Goal: Task Accomplishment & Management: Manage account settings

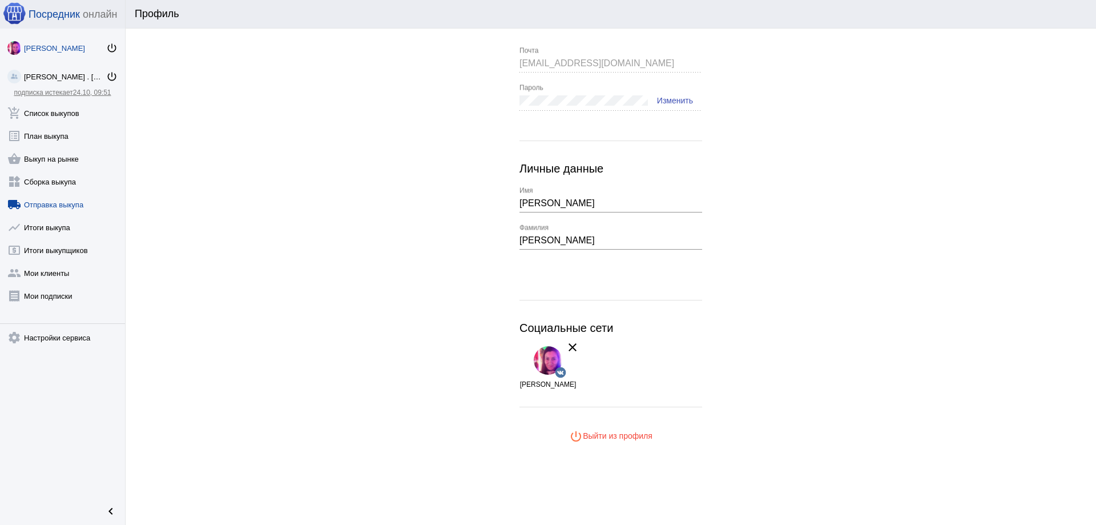
click at [42, 207] on link "local_shipping Отправка выкупа" at bounding box center [62, 202] width 125 height 23
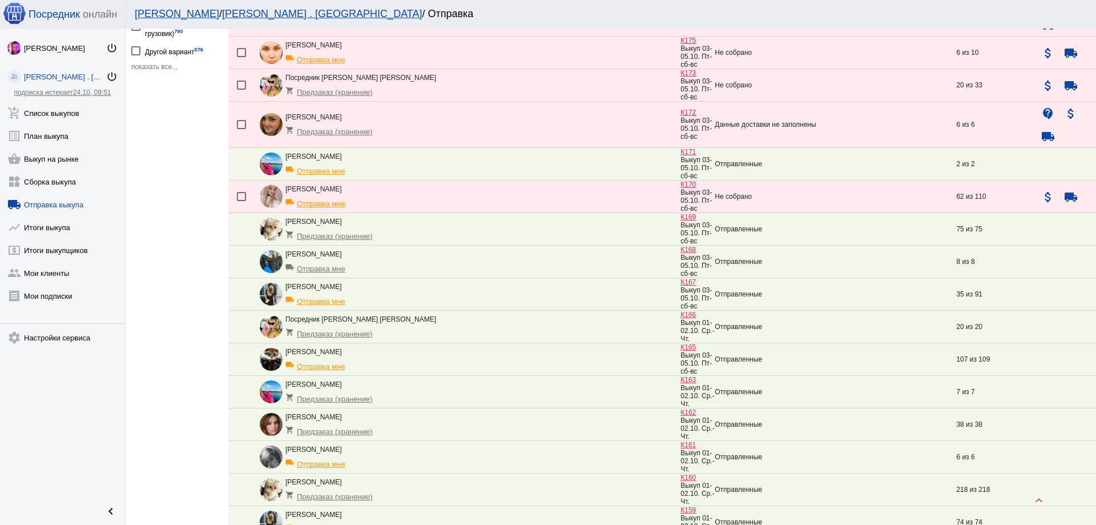
scroll to position [343, 0]
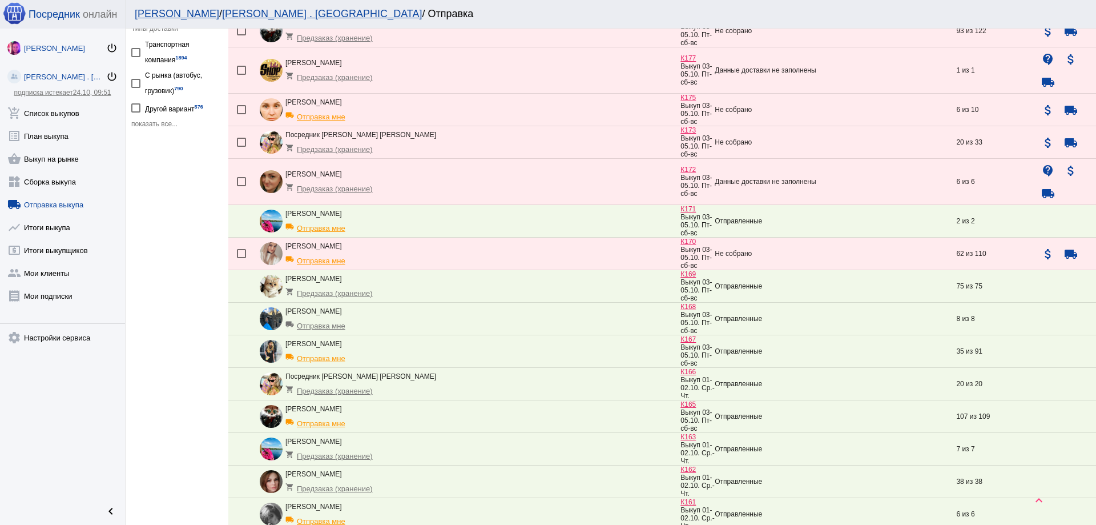
click at [54, 47] on div "[PERSON_NAME]" at bounding box center [65, 48] width 82 height 9
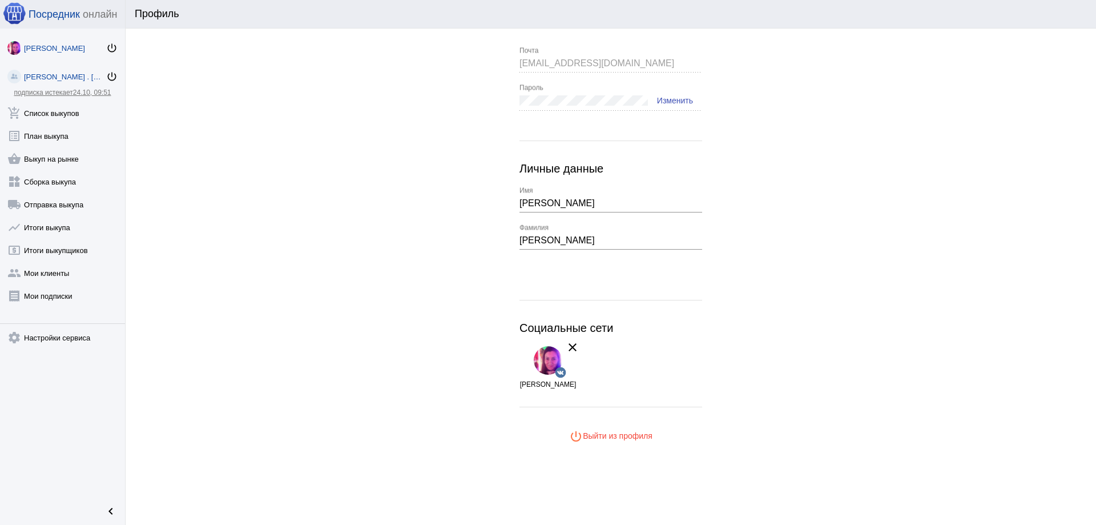
click at [62, 73] on div "[PERSON_NAME] . [GEOGRAPHIC_DATA]" at bounding box center [65, 77] width 82 height 9
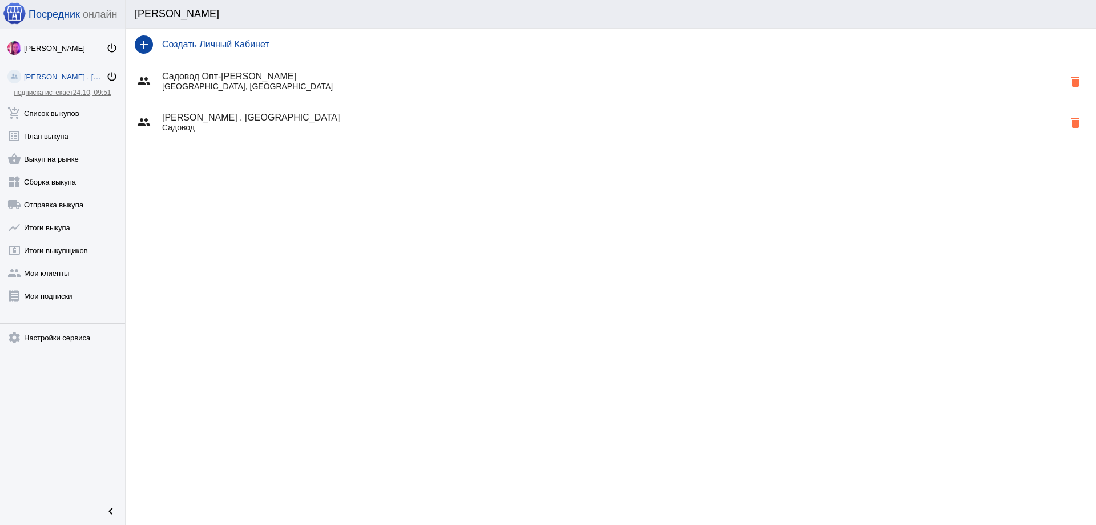
click at [249, 112] on div "group [PERSON_NAME] . Sадовод Садовод delete" at bounding box center [611, 122] width 971 height 41
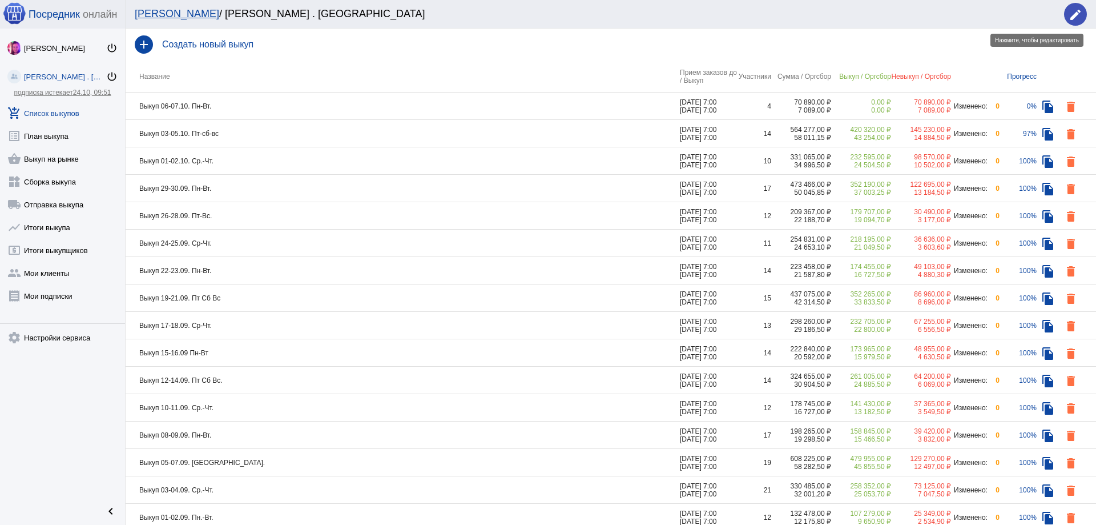
drag, startPoint x: 1083, startPoint y: 9, endPoint x: 1061, endPoint y: 13, distance: 22.1
click at [1082, 9] on button "edit" at bounding box center [1075, 14] width 23 height 23
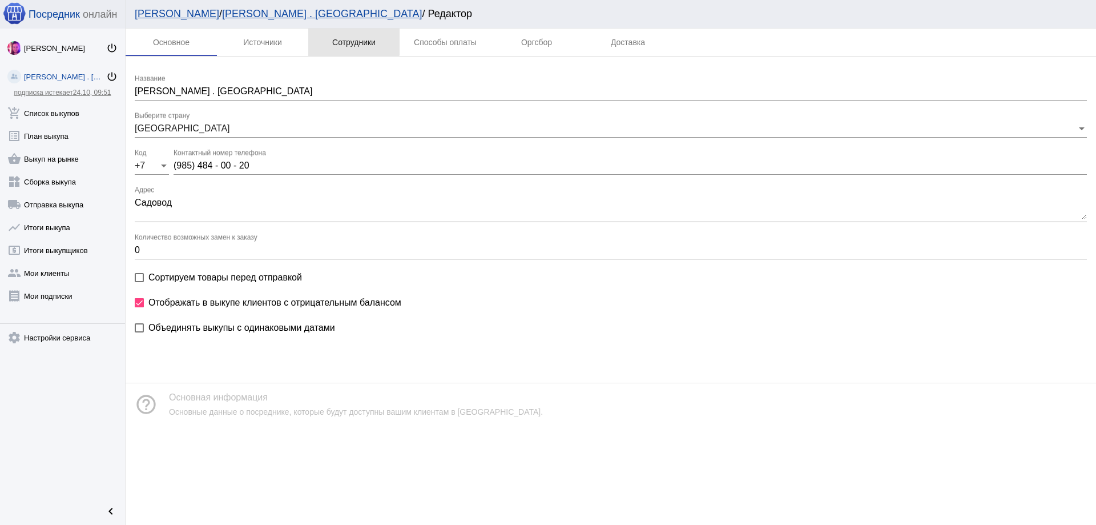
click at [351, 38] on div "Сотрудники" at bounding box center [353, 42] width 43 height 9
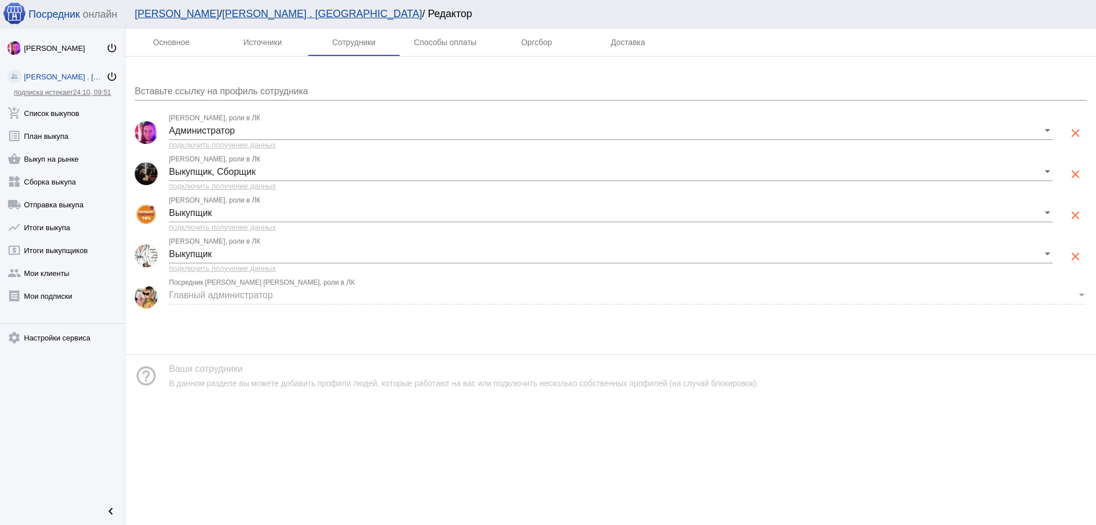
drag, startPoint x: 245, startPoint y: 74, endPoint x: 244, endPoint y: 82, distance: 8.2
click at [244, 76] on div "Вставьте ссылку на профиль сотрудника Администратор [PERSON_NAME], роли в ЛК по…" at bounding box center [611, 196] width 971 height 279
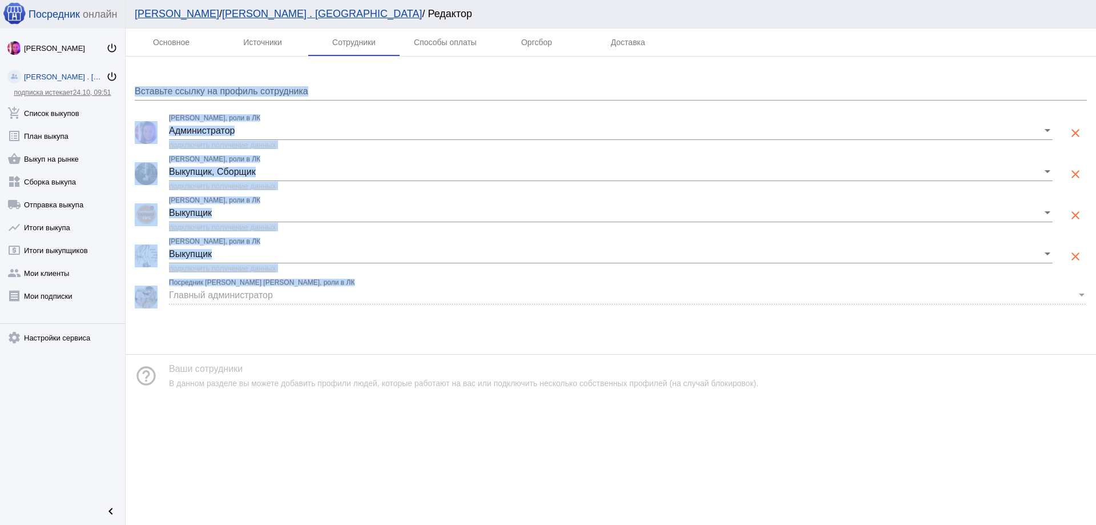
click at [244, 84] on div "Вставьте ссылку на профиль сотрудника" at bounding box center [611, 88] width 952 height 26
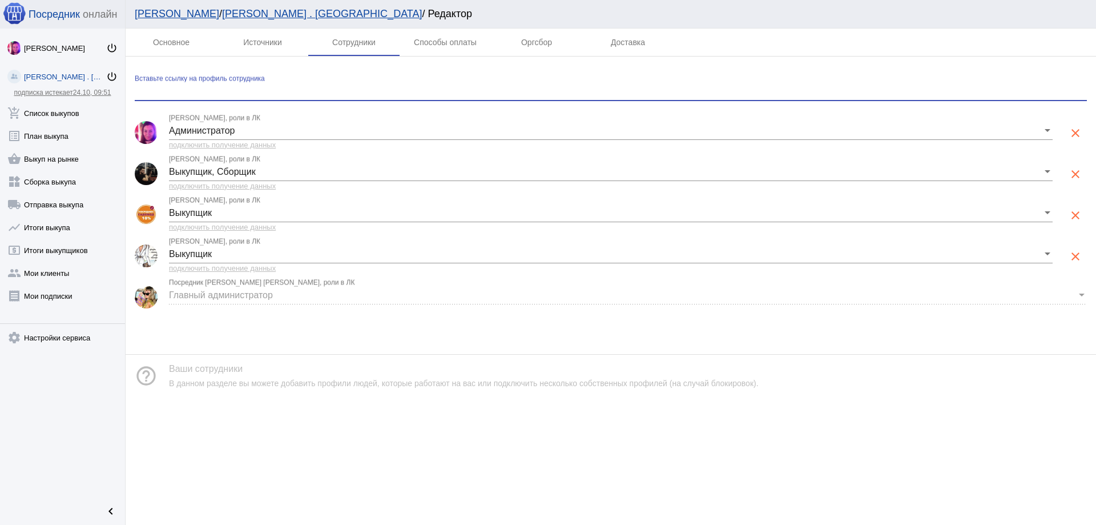
type input "м"
paste input "[URL][DOMAIN_NAME]"
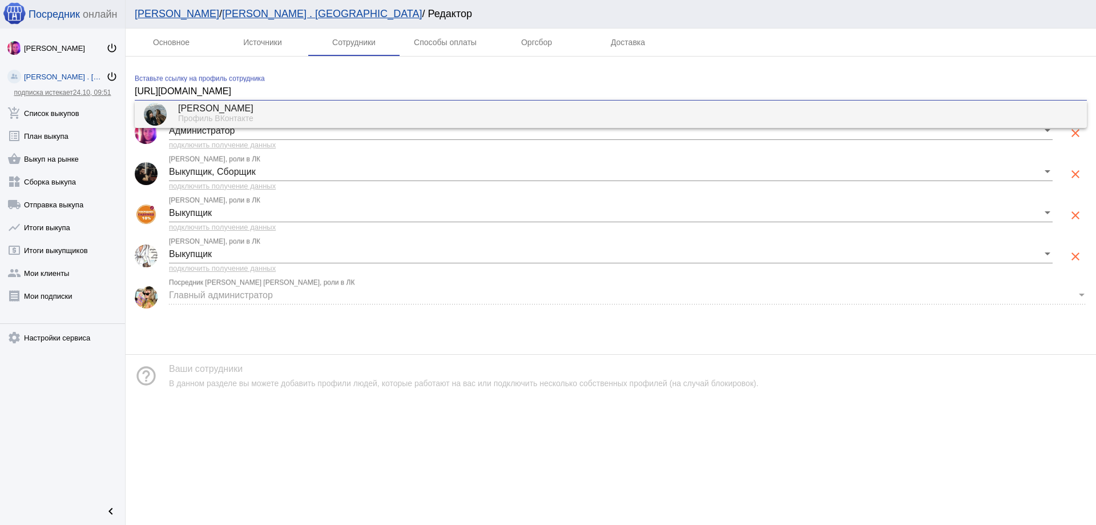
type input "[URL][DOMAIN_NAME]"
click at [270, 114] on div "Профиль ВКонтакте" at bounding box center [628, 119] width 900 height 10
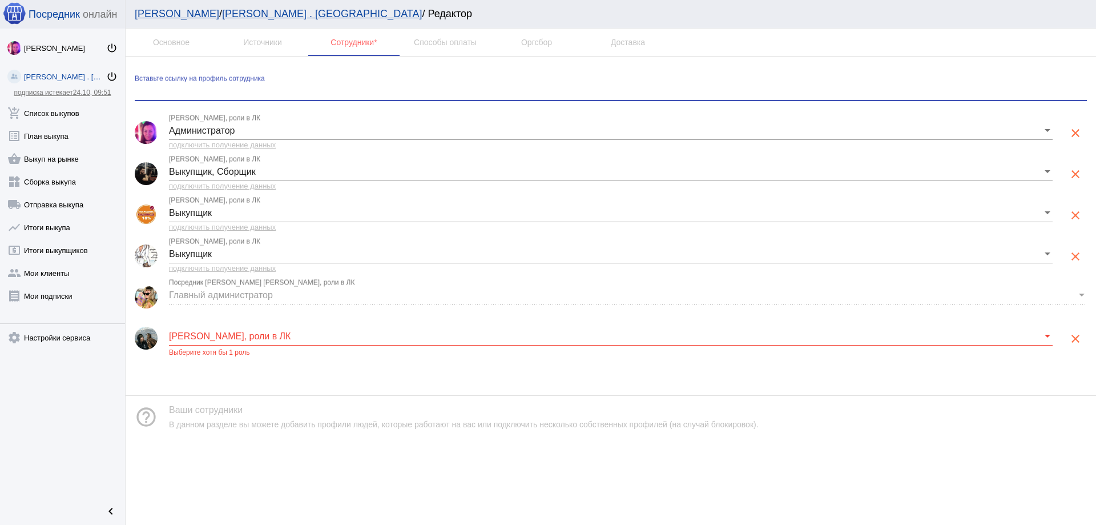
click at [494, 333] on span at bounding box center [606, 336] width 874 height 10
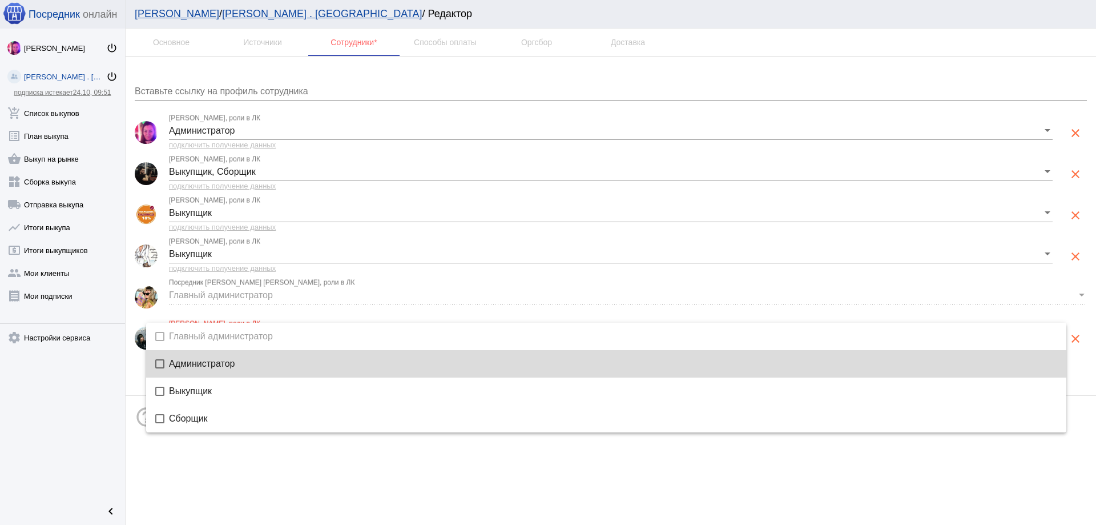
click at [259, 363] on span "Администратор" at bounding box center [613, 363] width 888 height 9
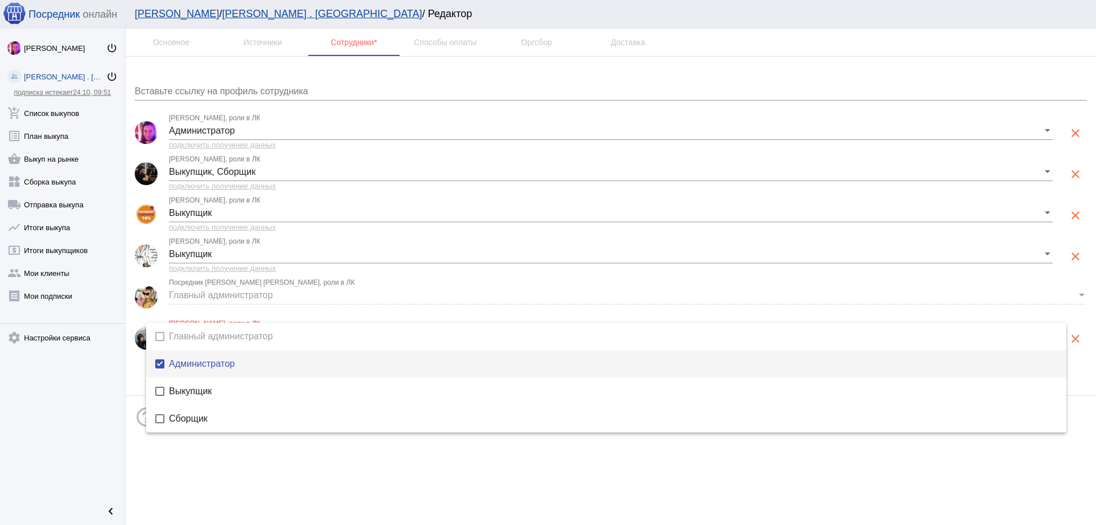
drag, startPoint x: 992, startPoint y: 475, endPoint x: 1008, endPoint y: 454, distance: 26.8
click at [991, 475] on div at bounding box center [548, 262] width 1096 height 525
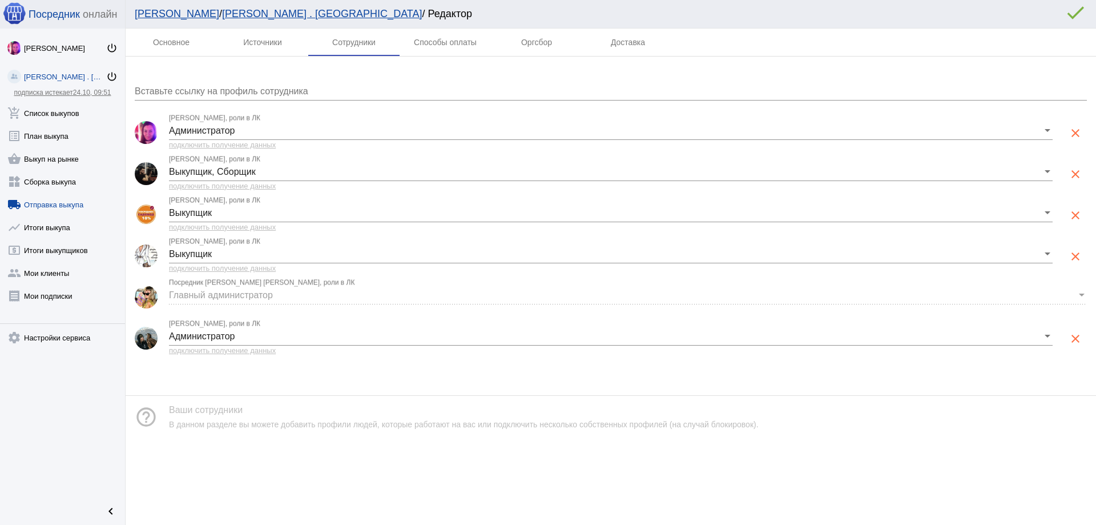
click at [44, 207] on link "local_shipping Отправка выкупа" at bounding box center [62, 202] width 125 height 23
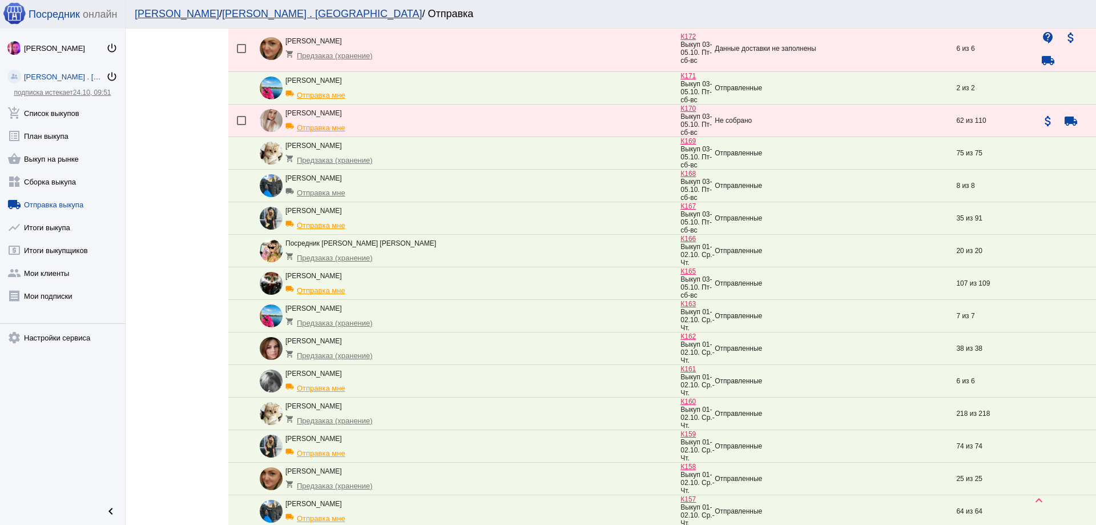
scroll to position [457, 0]
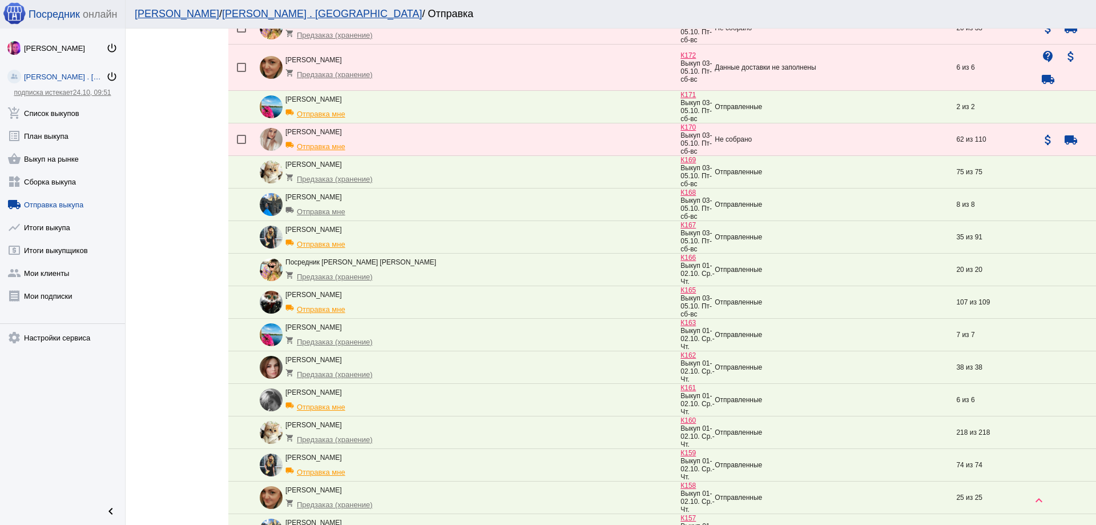
click at [574, 180] on div "[PERSON_NAME] shopping_cart Предзаказ (хранение)" at bounding box center [470, 171] width 421 height 23
click at [739, 182] on td "Отправленные" at bounding box center [836, 172] width 242 height 33
click at [67, 180] on link "widgets Сборка выкупа" at bounding box center [62, 179] width 125 height 23
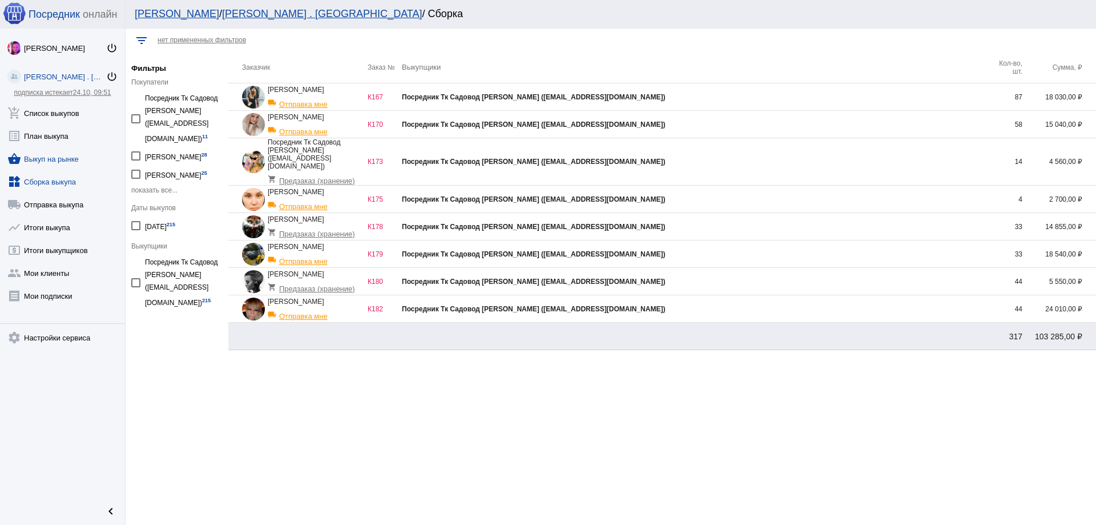
click at [62, 155] on link "shopping_basket Выкуп на рынке" at bounding box center [62, 156] width 125 height 23
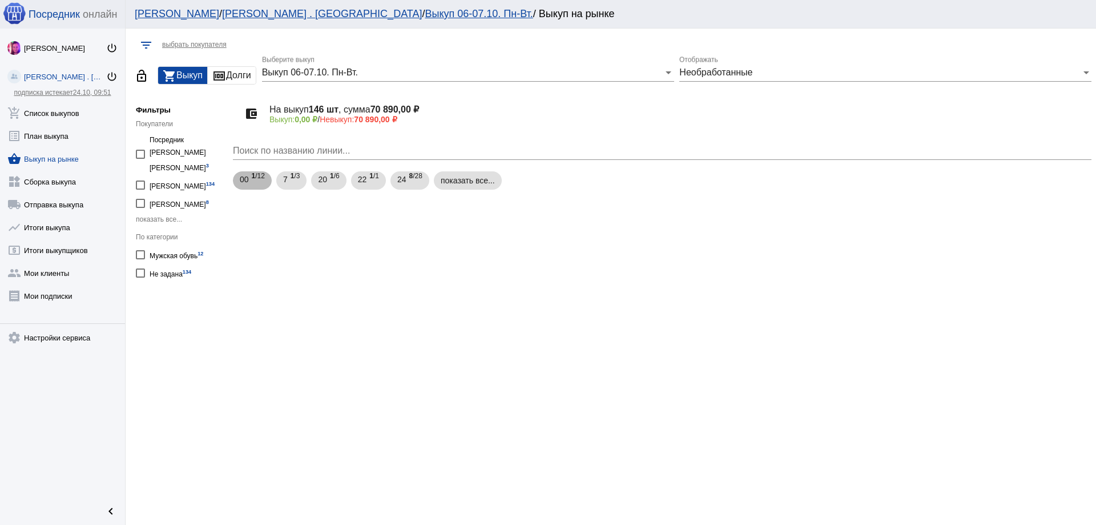
click at [257, 184] on span "1 /12" at bounding box center [258, 180] width 13 height 23
click at [287, 242] on mat-panel-title "0000" at bounding box center [376, 246] width 259 height 19
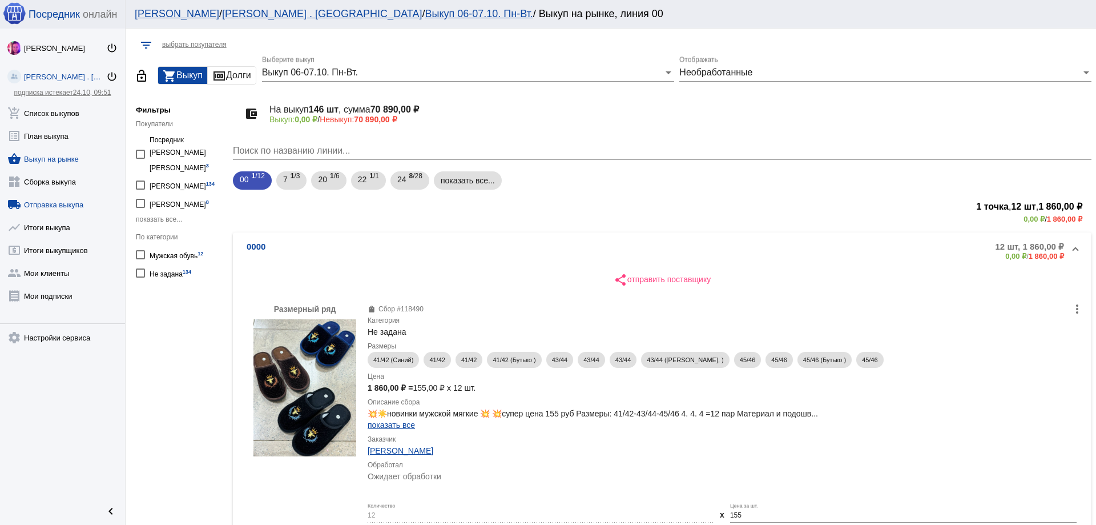
click at [63, 208] on link "local_shipping Отправка выкупа" at bounding box center [62, 202] width 125 height 23
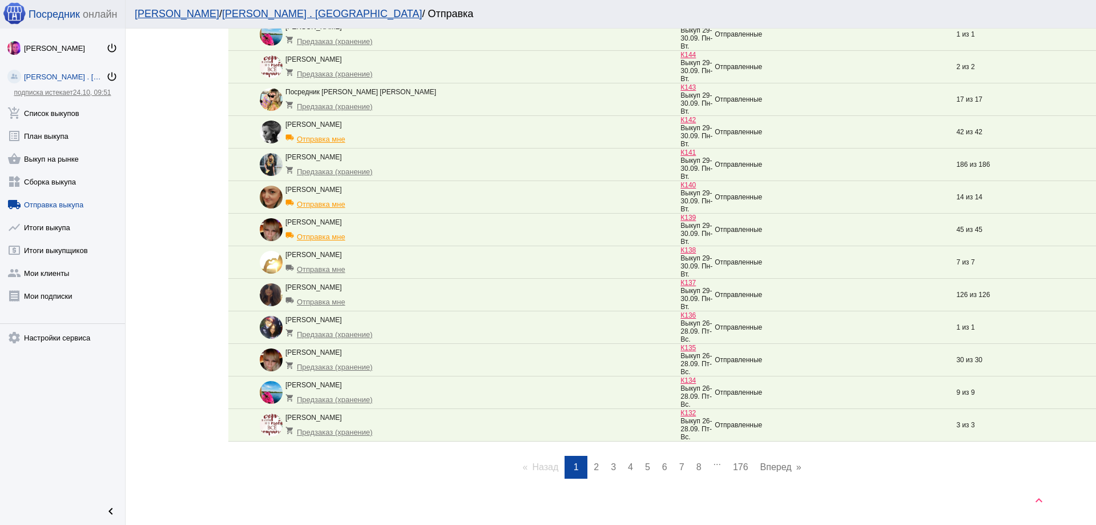
scroll to position [1314, 0]
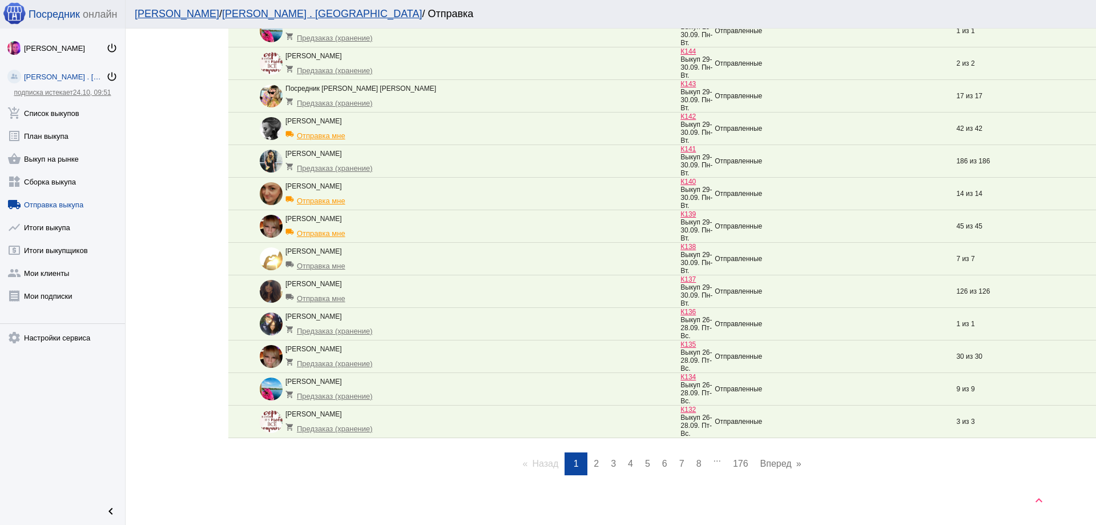
click at [594, 458] on link "page 2" at bounding box center [596, 463] width 17 height 23
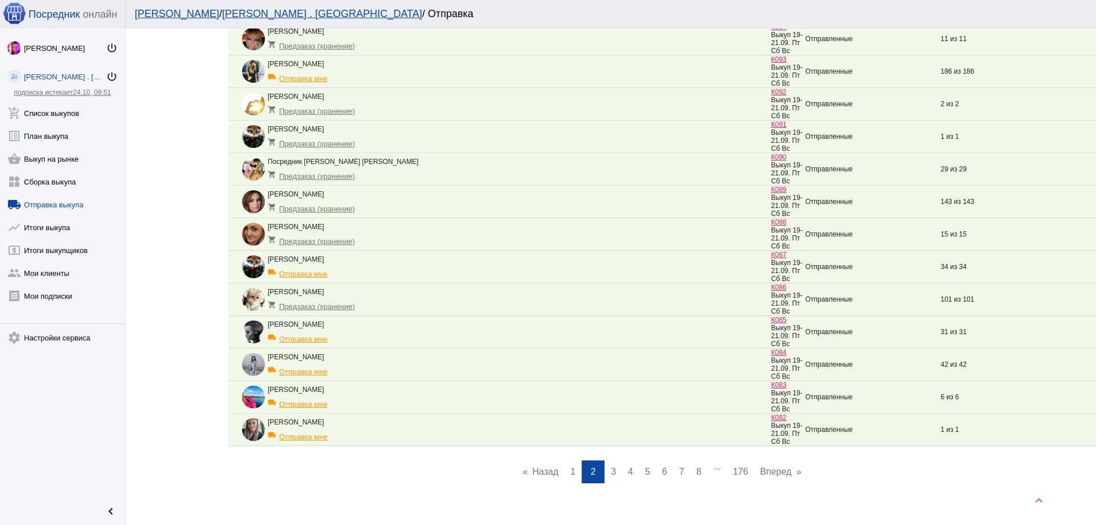
scroll to position [1273, 0]
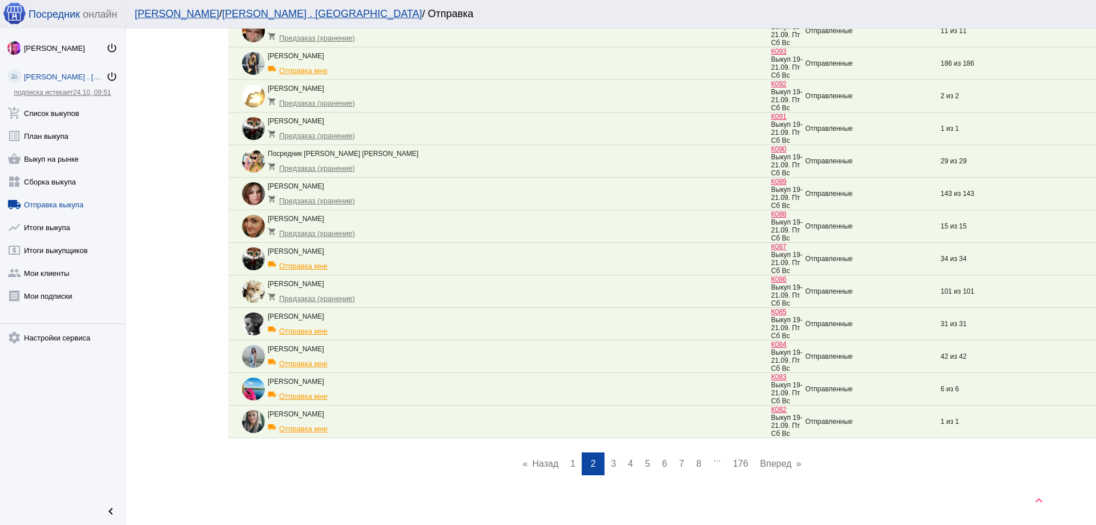
click at [571, 464] on link "page 1" at bounding box center [573, 463] width 17 height 23
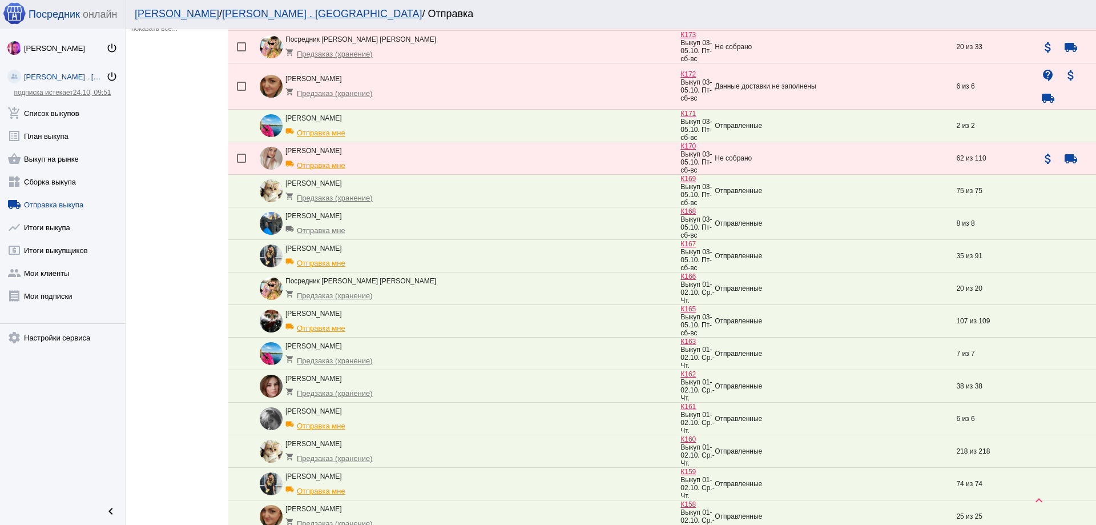
scroll to position [458, 0]
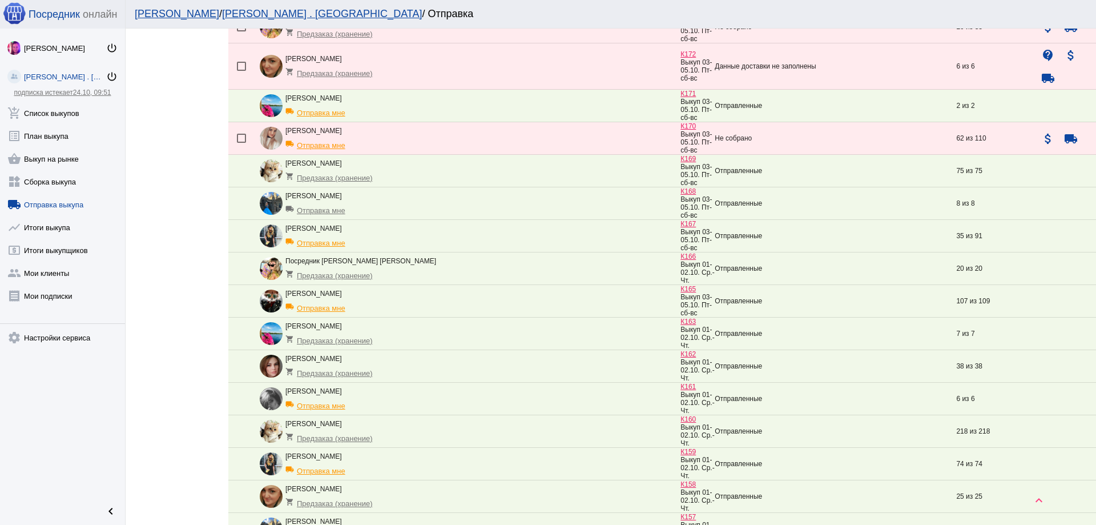
click at [409, 363] on div "[PERSON_NAME] shopping_cart Предзаказ (хранение)" at bounding box center [470, 366] width 421 height 23
click at [65, 110] on link "add_shopping_cart Список выкупов" at bounding box center [62, 110] width 125 height 23
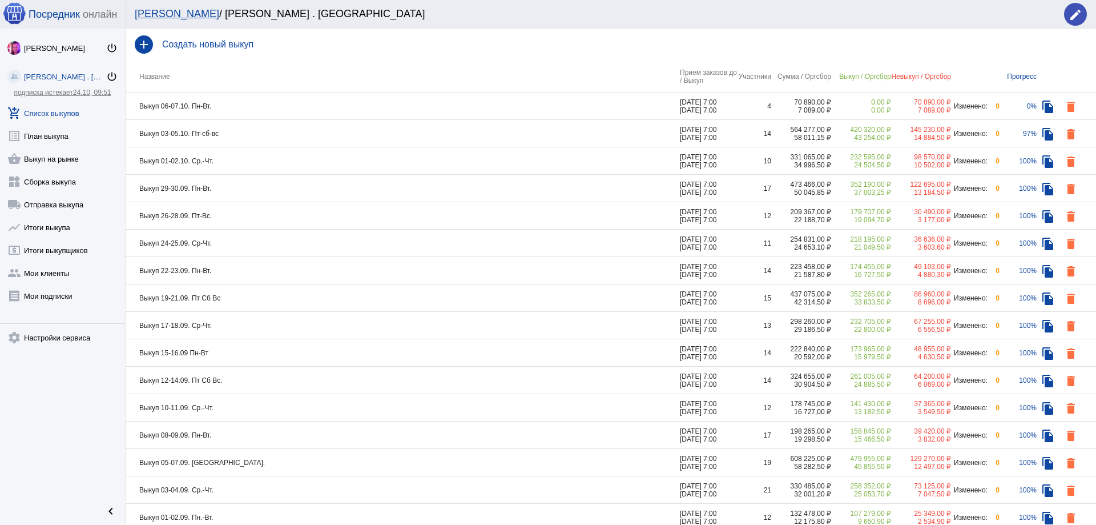
click at [262, 135] on td "Выкуп 03-05.10. Пт-сб-вс" at bounding box center [403, 133] width 554 height 27
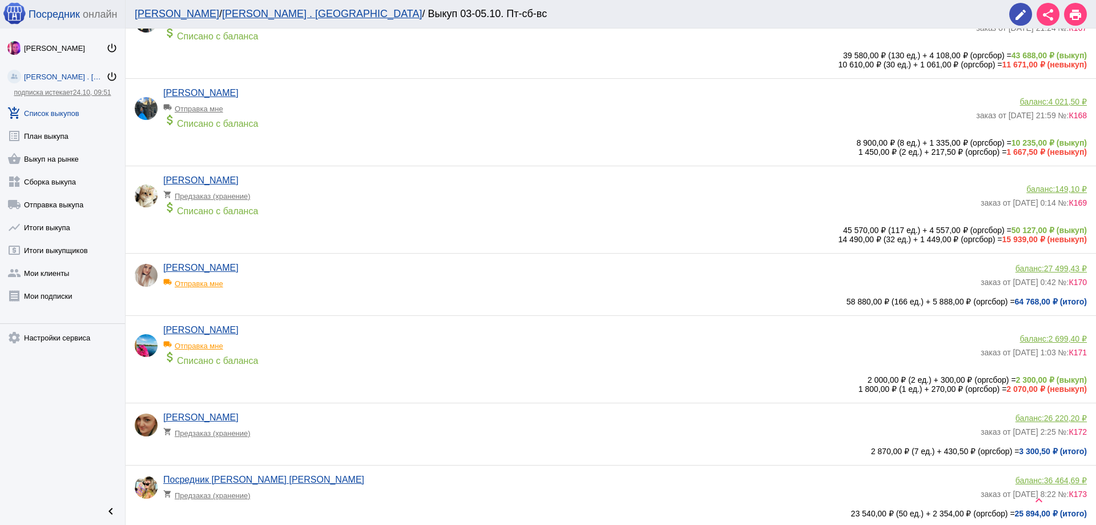
scroll to position [171, 0]
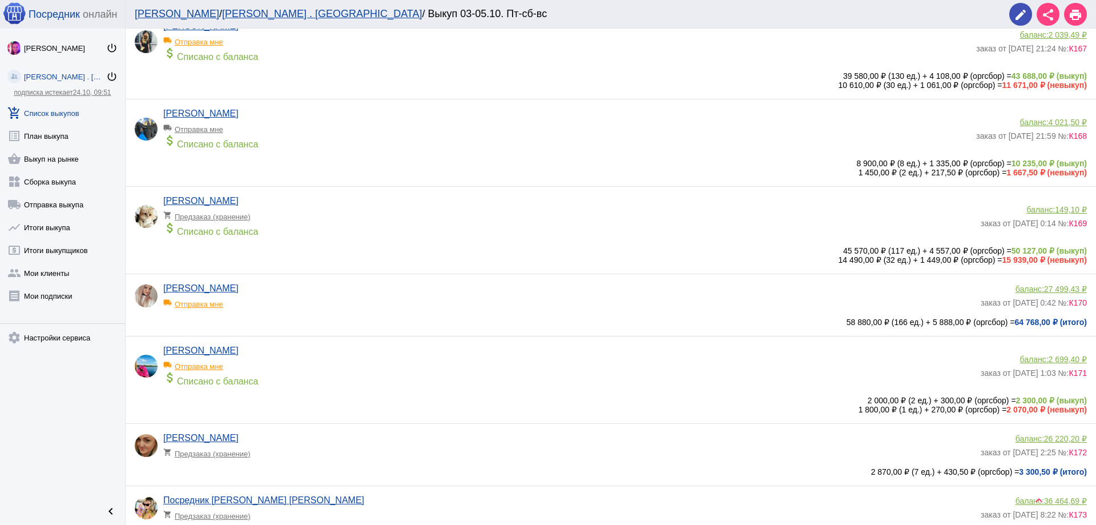
click at [718, 244] on div "[PERSON_NAME] shopping_cart Предзаказ (хранение) attach_money Списано с баланса…" at bounding box center [614, 224] width 958 height 56
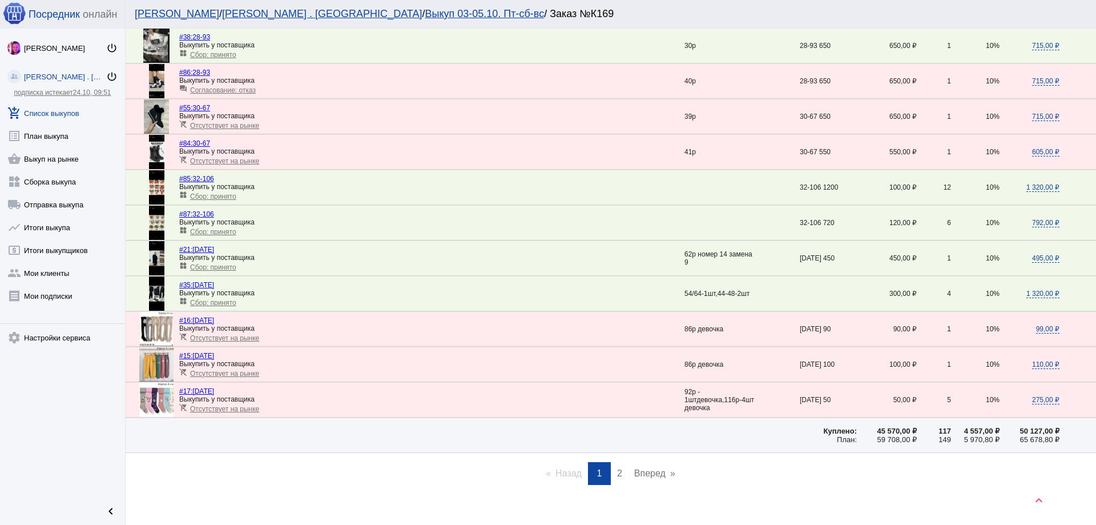
scroll to position [1499, 0]
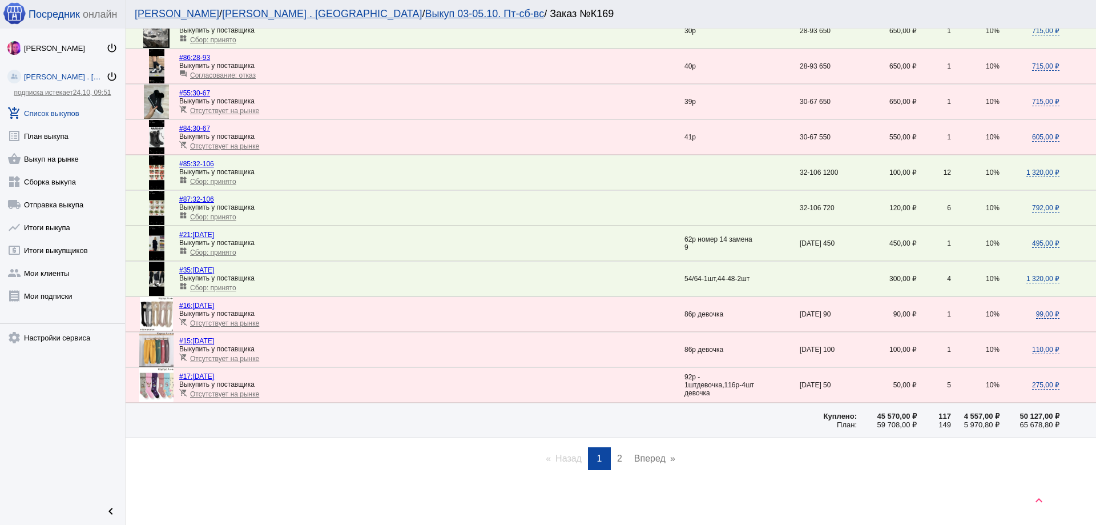
click at [617, 455] on span "2" at bounding box center [619, 458] width 5 height 10
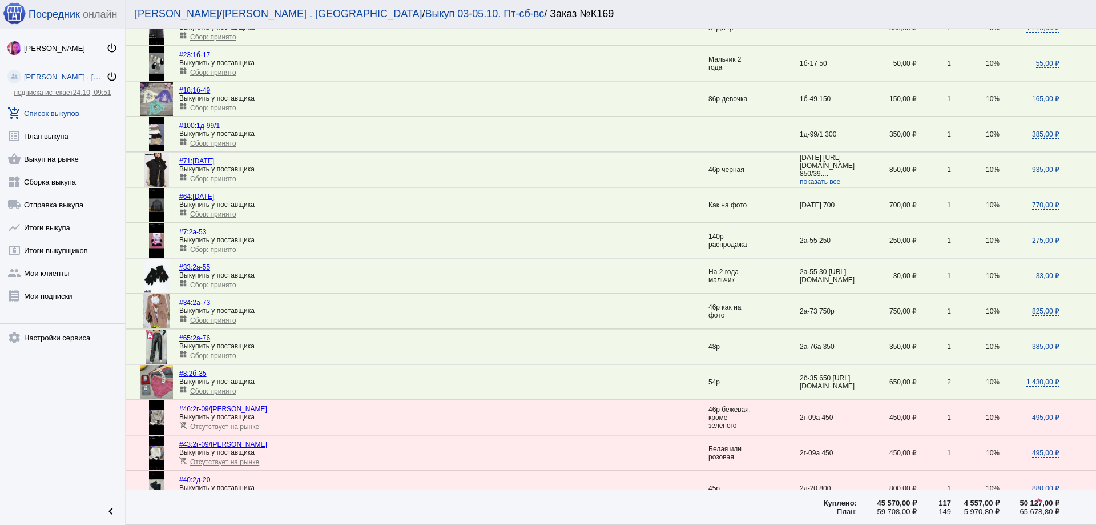
scroll to position [21, 0]
